Goal: Information Seeking & Learning: Understand process/instructions

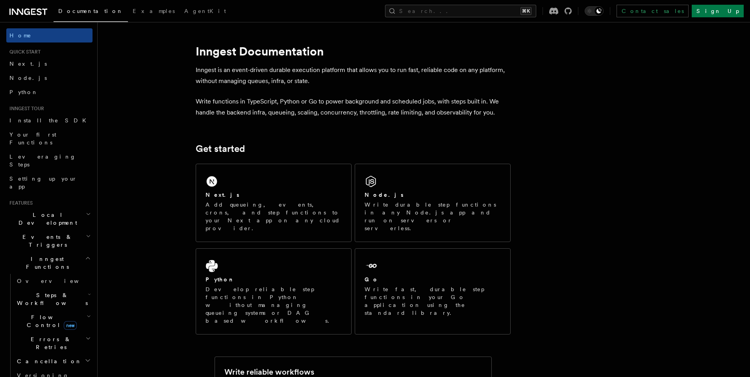
click at [17, 12] on icon at bounding box center [17, 12] width 11 height 6
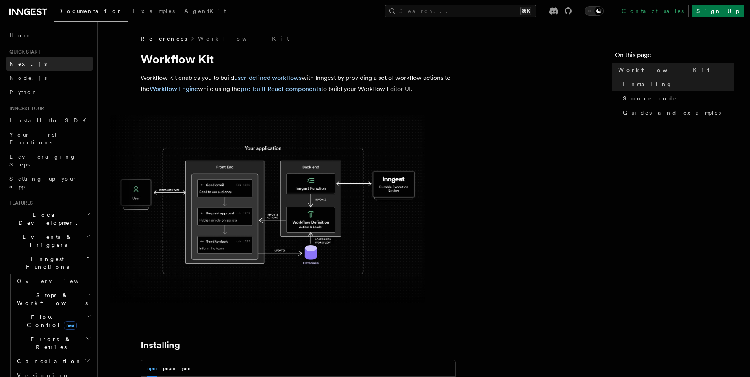
click at [30, 63] on link "Next.js" at bounding box center [49, 64] width 86 height 14
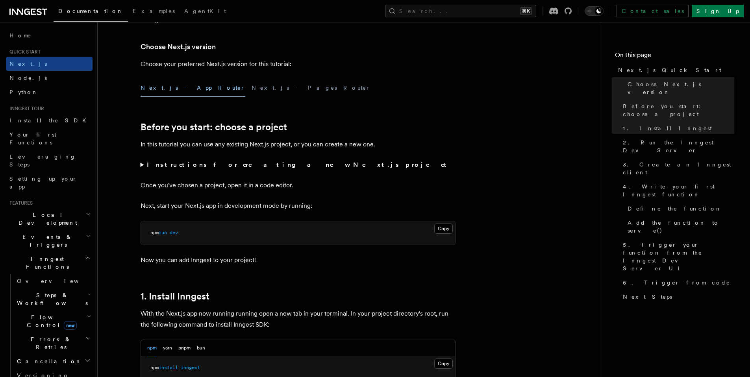
scroll to position [174, 0]
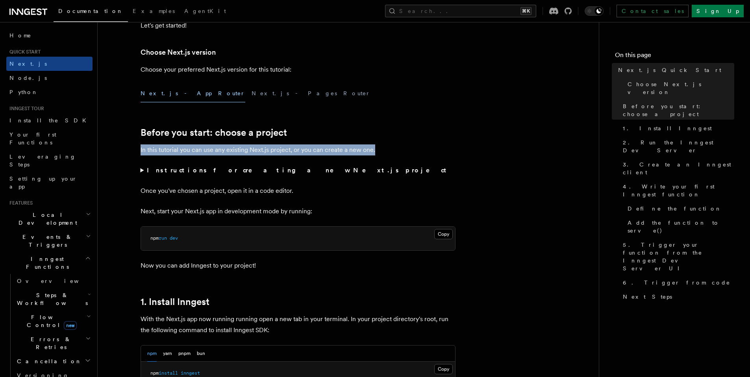
drag, startPoint x: 135, startPoint y: 147, endPoint x: 329, endPoint y: 164, distance: 194.7
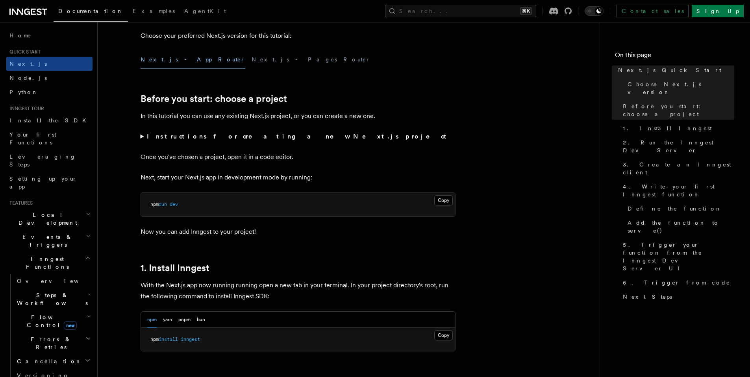
scroll to position [222, 0]
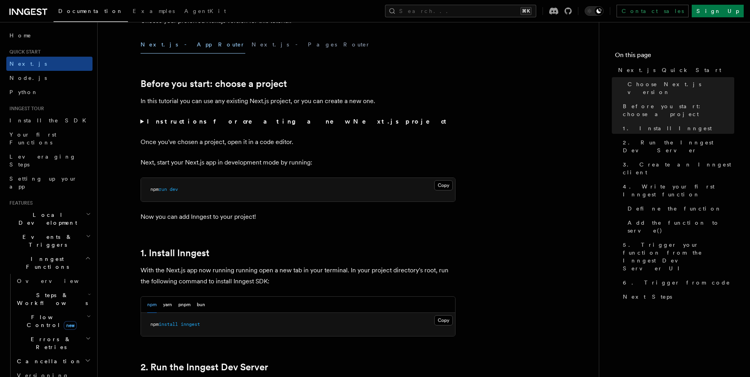
click at [186, 121] on strong "Instructions for creating a new Next.js project" at bounding box center [298, 121] width 303 height 7
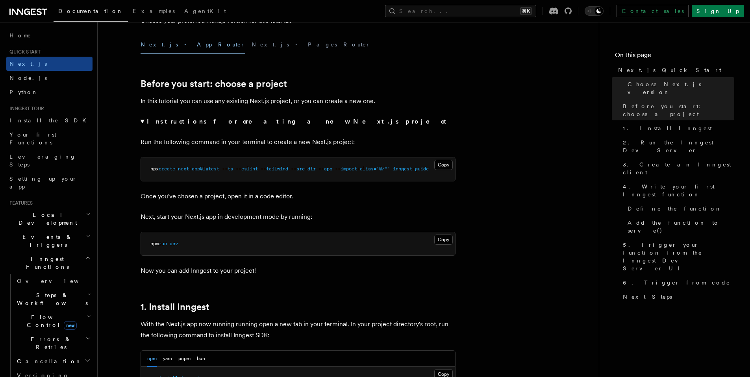
click at [186, 121] on strong "Instructions for creating a new Next.js project" at bounding box center [298, 121] width 303 height 7
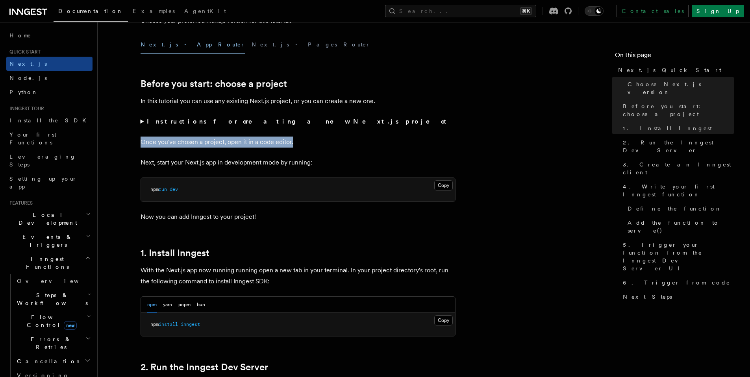
drag, startPoint x: 129, startPoint y: 138, endPoint x: 338, endPoint y: 139, distance: 209.3
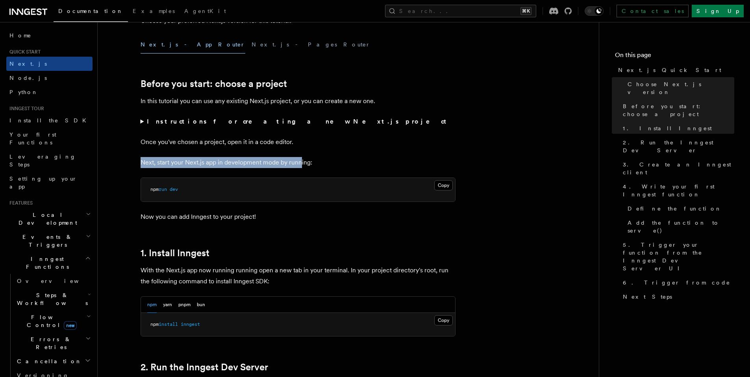
drag, startPoint x: 126, startPoint y: 164, endPoint x: 299, endPoint y: 166, distance: 172.3
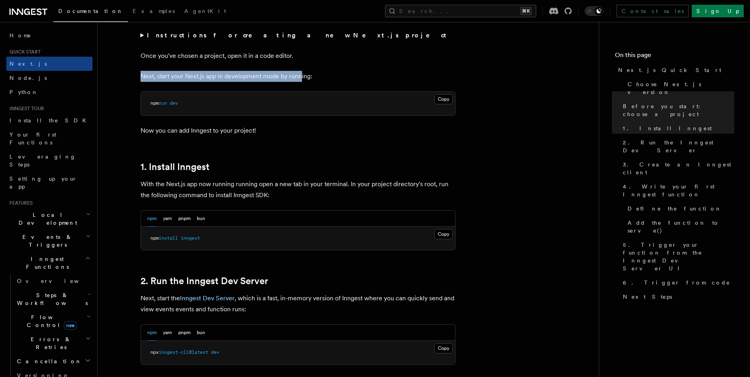
click at [299, 166] on h2 "1. Install Inngest" at bounding box center [297, 166] width 315 height 11
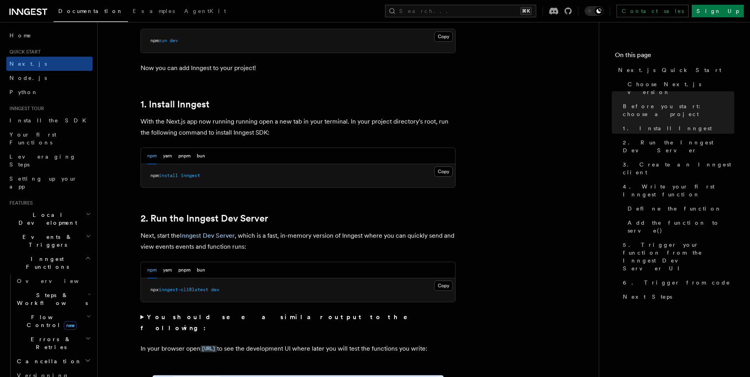
scroll to position [401, 0]
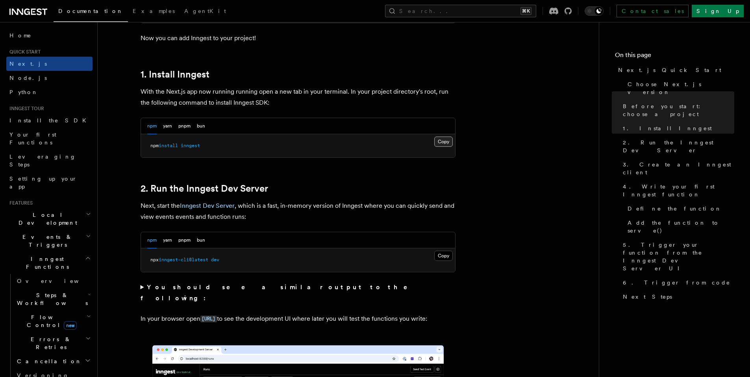
click at [446, 142] on button "Copy Copied" at bounding box center [443, 142] width 18 height 10
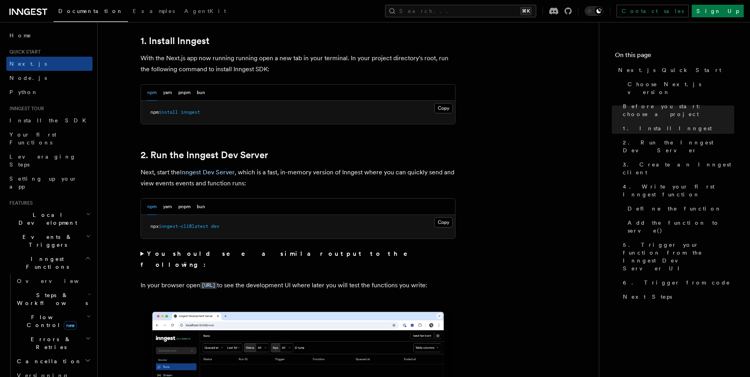
scroll to position [421, 0]
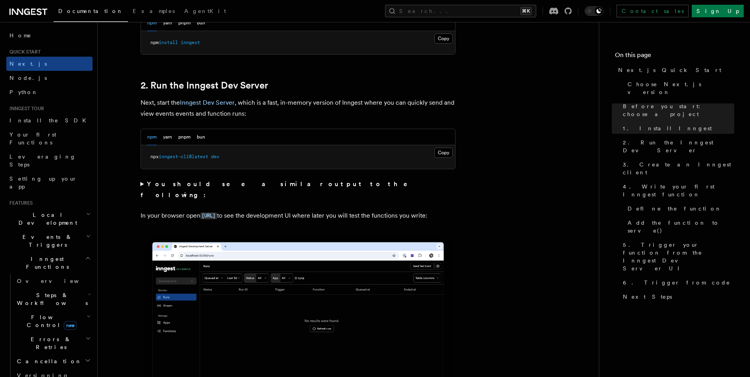
scroll to position [513, 0]
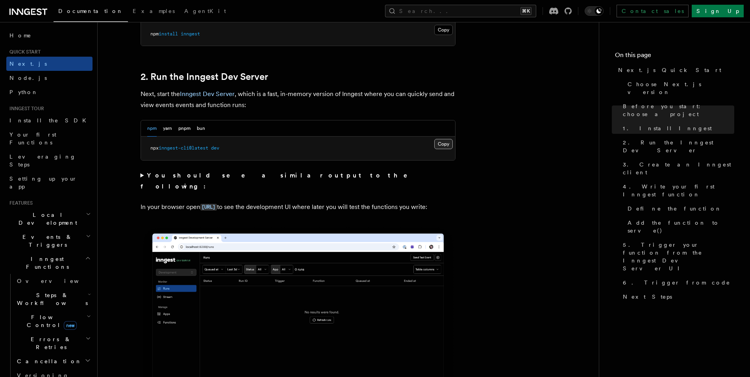
click at [444, 141] on button "Copy Copied" at bounding box center [443, 144] width 18 height 10
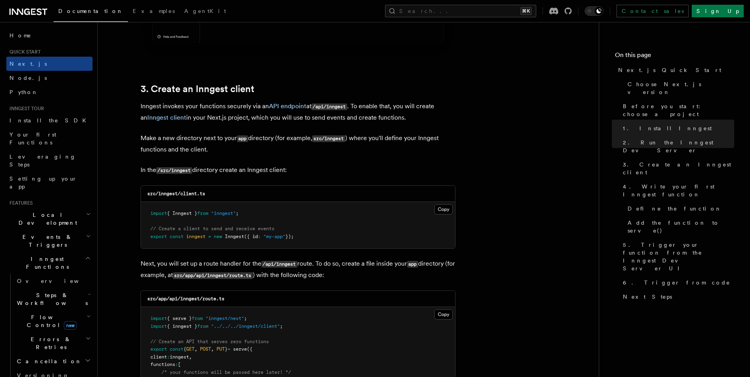
scroll to position [894, 0]
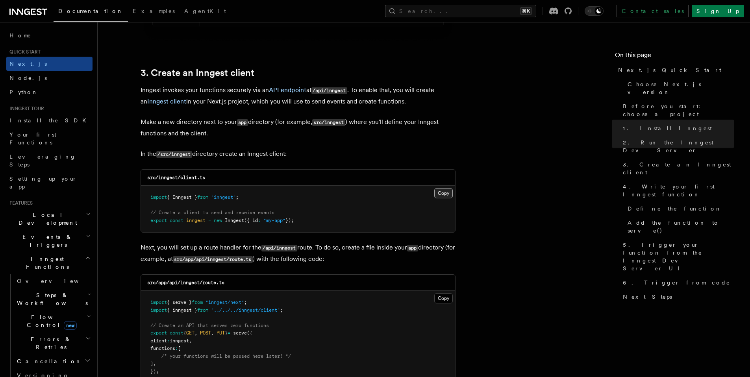
click at [439, 192] on button "Copy Copied" at bounding box center [443, 193] width 18 height 10
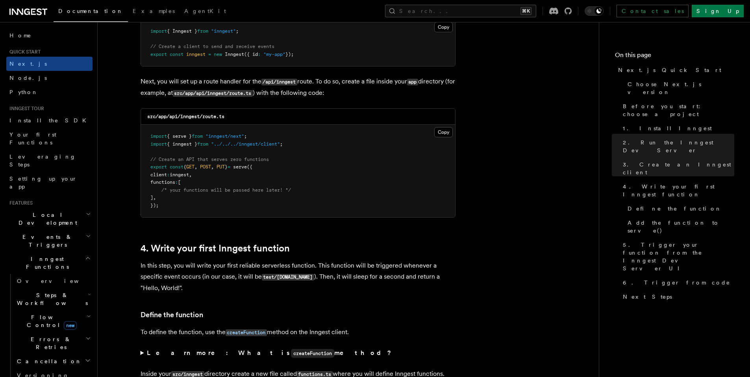
scroll to position [1056, 0]
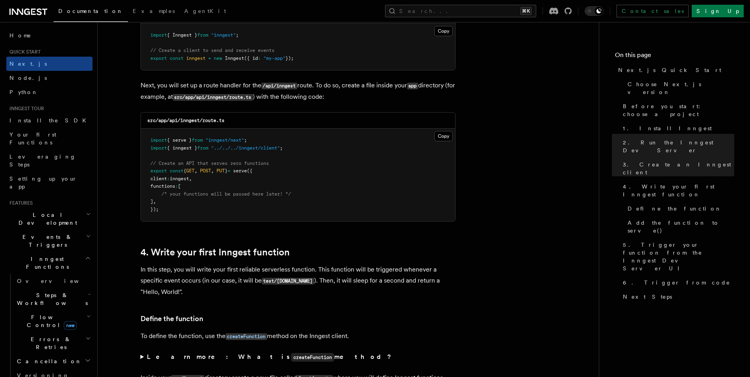
click at [349, 192] on pre "import { serve } from "inngest/next" ; import { inngest } from "../../../innges…" at bounding box center [298, 175] width 314 height 92
click at [438, 135] on button "Copy Copied" at bounding box center [443, 136] width 18 height 10
click at [260, 135] on pre "import { serve } from "inngest/next" ; import { inngest } from "../../../innges…" at bounding box center [298, 175] width 314 height 92
click at [248, 122] on div "src/app/api/inngest/route.ts" at bounding box center [298, 121] width 314 height 16
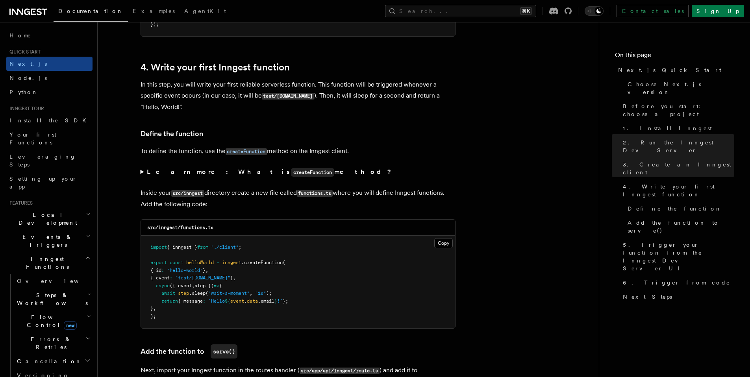
scroll to position [1333, 0]
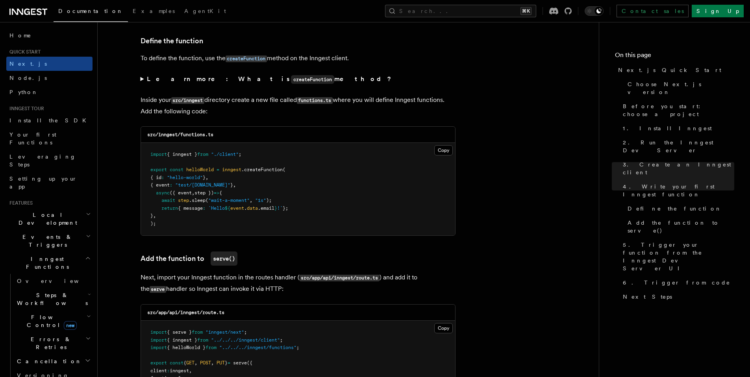
click at [305, 172] on pre "import { inngest } from "./client" ; export const helloWorld = inngest .createF…" at bounding box center [298, 189] width 314 height 92
click at [439, 144] on pre "import { inngest } from "./client" ; export const helloWorld = inngest .createF…" at bounding box center [298, 189] width 314 height 92
click at [439, 147] on button "Copy Copied" at bounding box center [443, 150] width 18 height 10
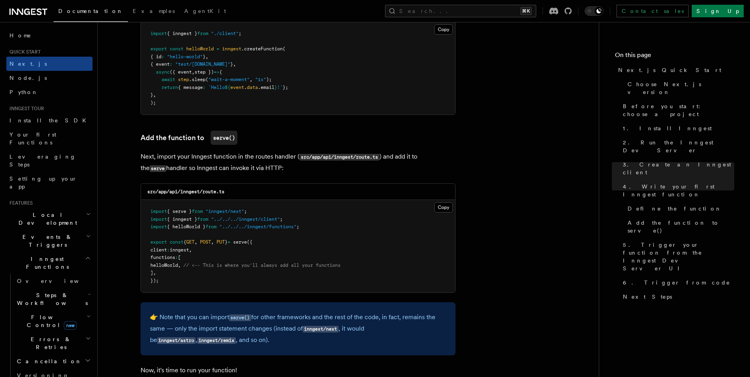
scroll to position [1464, 0]
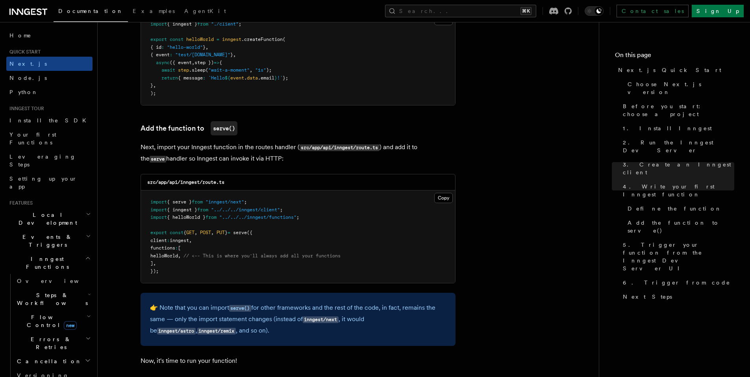
click at [201, 148] on p "Next, import your Inngest function in the routes handler ( src/app/api/inngest/…" at bounding box center [297, 153] width 315 height 23
click at [214, 176] on div "src/app/api/inngest/route.ts" at bounding box center [298, 182] width 314 height 16
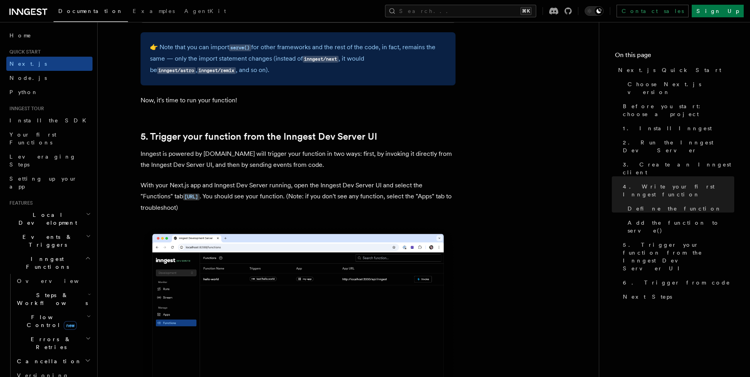
scroll to position [1743, 0]
